Goal: Task Accomplishment & Management: Manage account settings

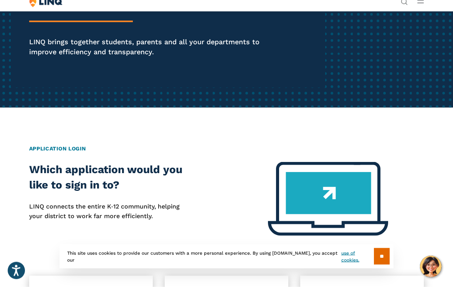
scroll to position [123, 0]
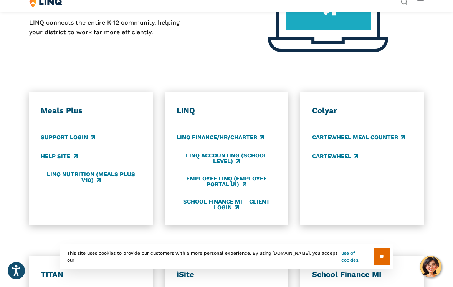
scroll to position [298, 0]
